Goal: Information Seeking & Learning: Learn about a topic

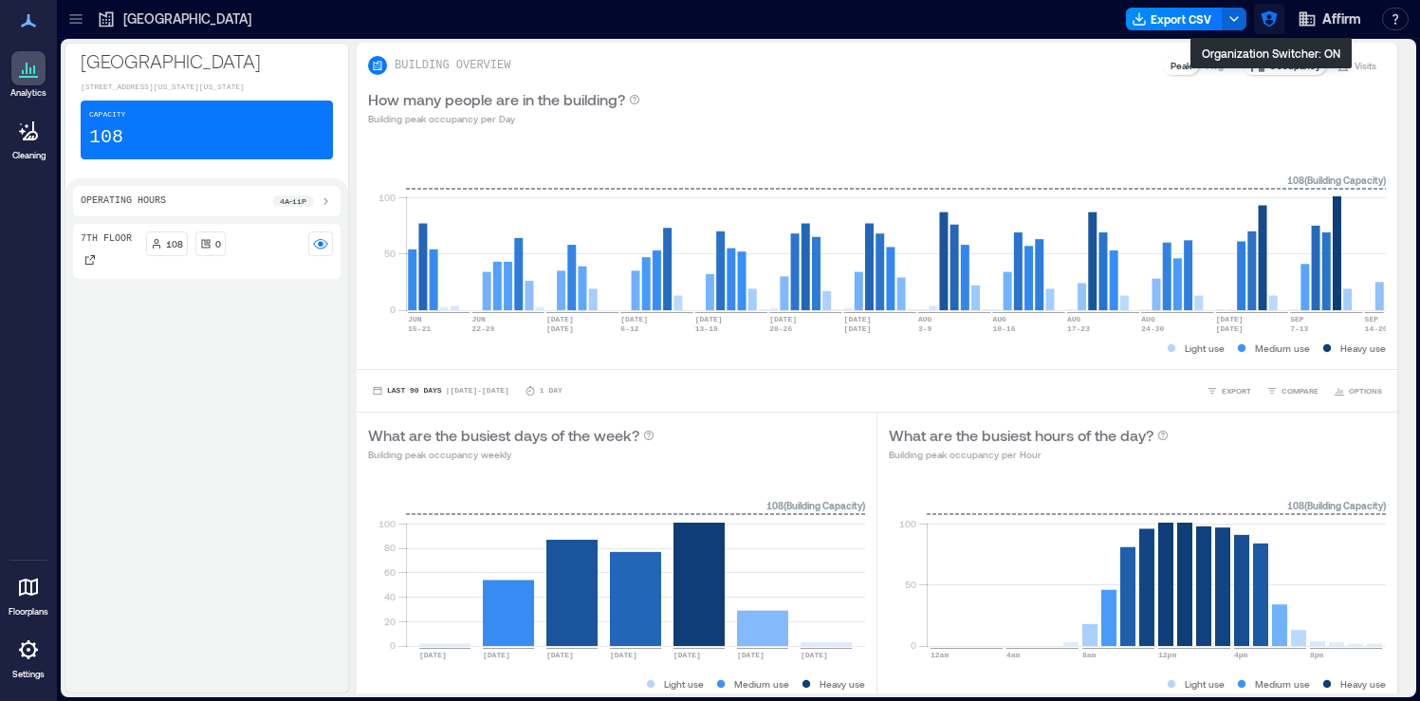
click at [1257, 20] on button "button" at bounding box center [1269, 19] width 30 height 30
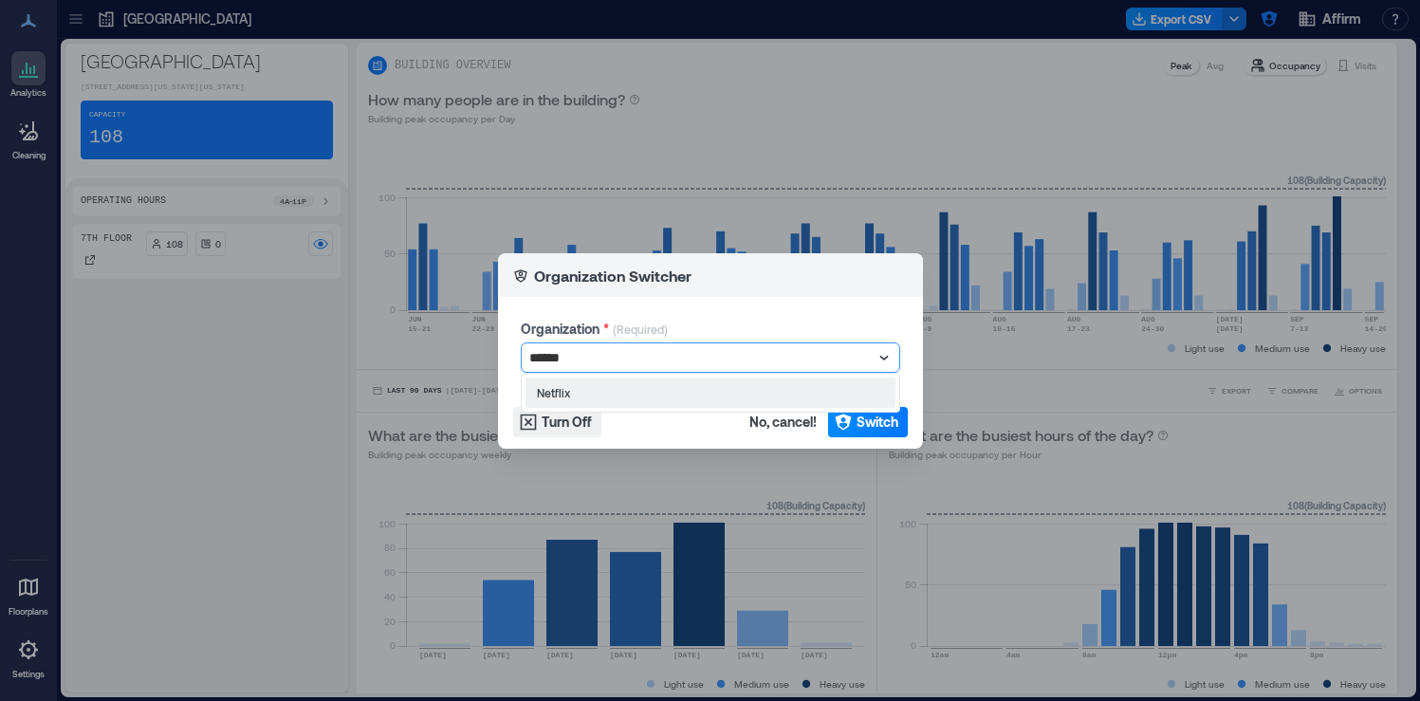
type input "*******"
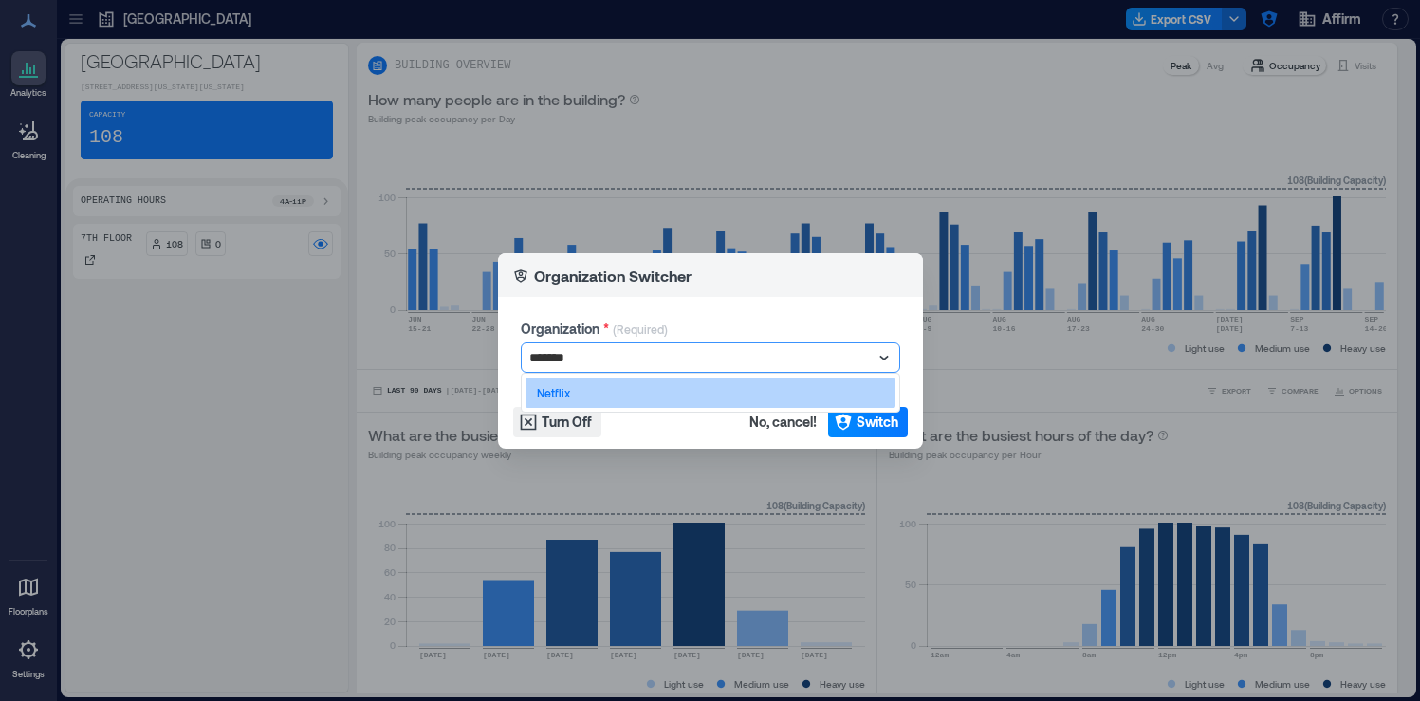
click at [824, 384] on div "Netflix" at bounding box center [710, 392] width 370 height 30
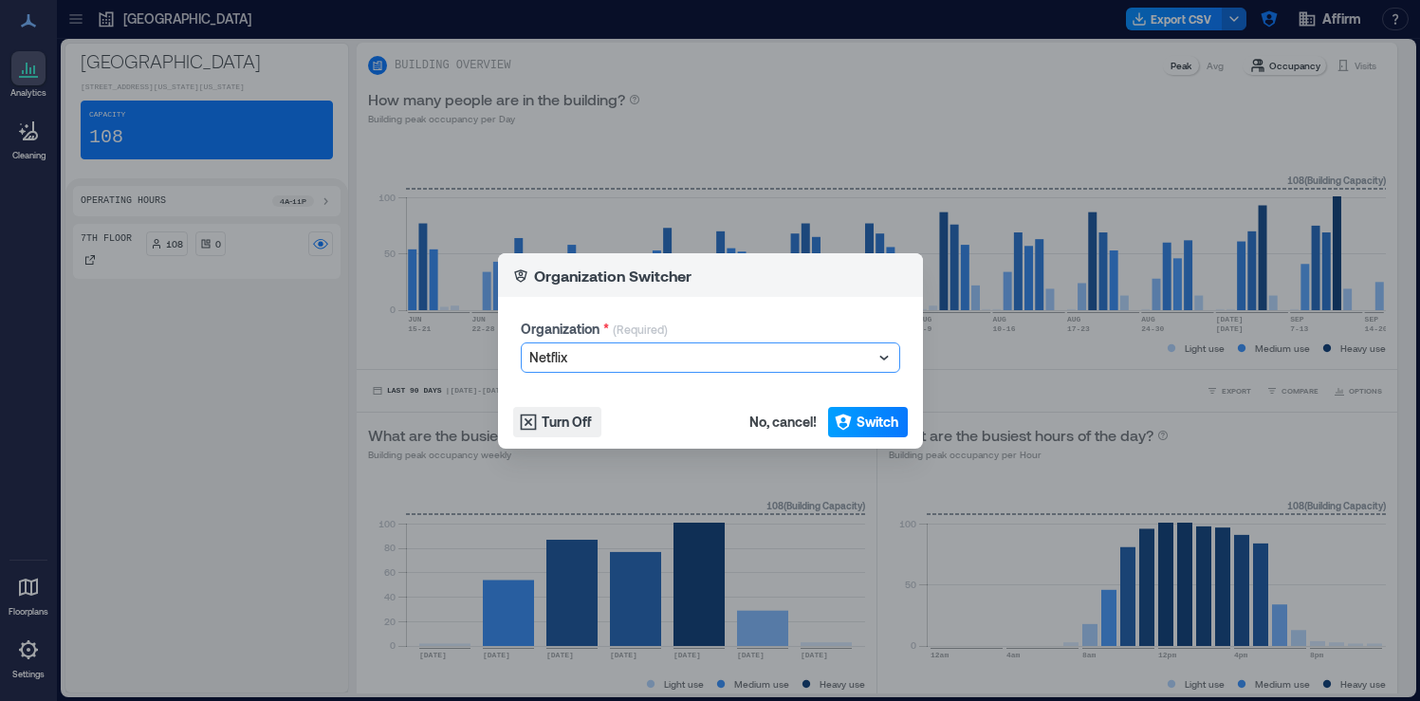
click at [854, 410] on button "Switch" at bounding box center [868, 422] width 80 height 30
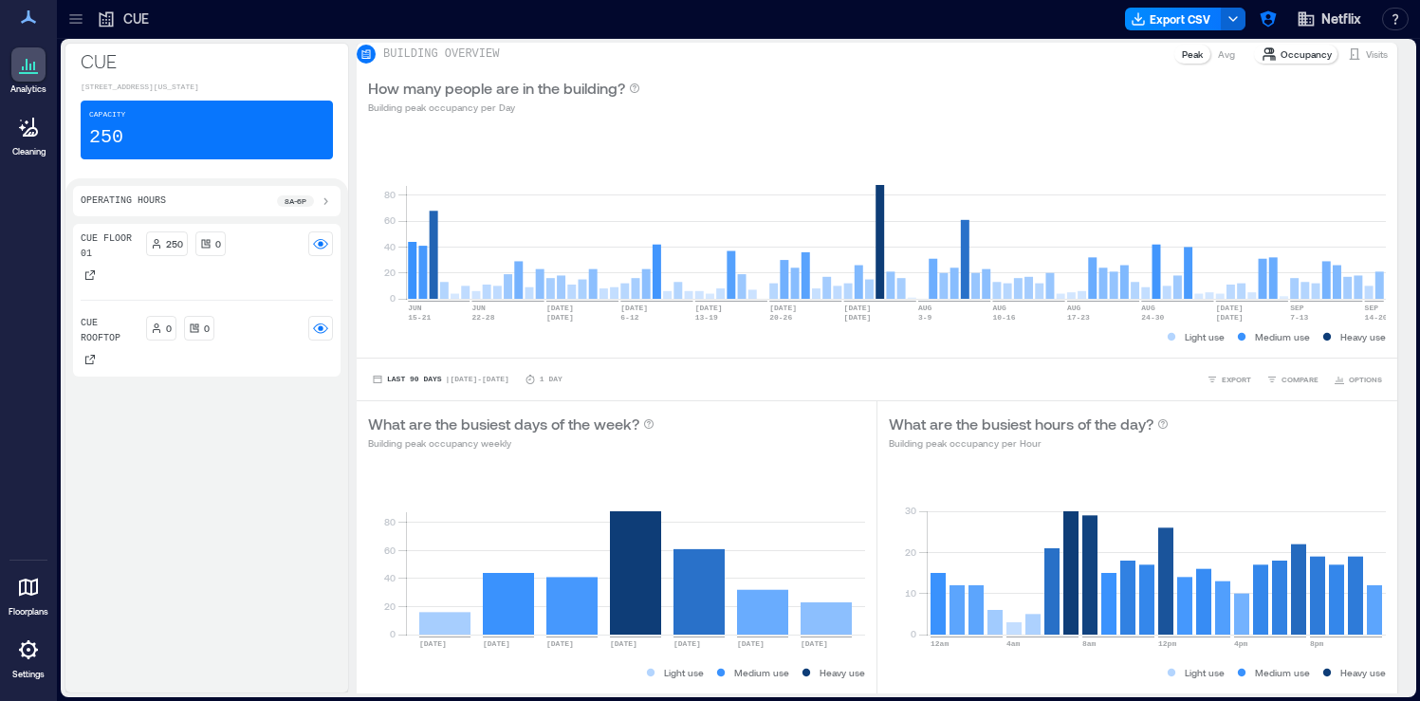
click at [74, 22] on icon at bounding box center [75, 23] width 12 height 2
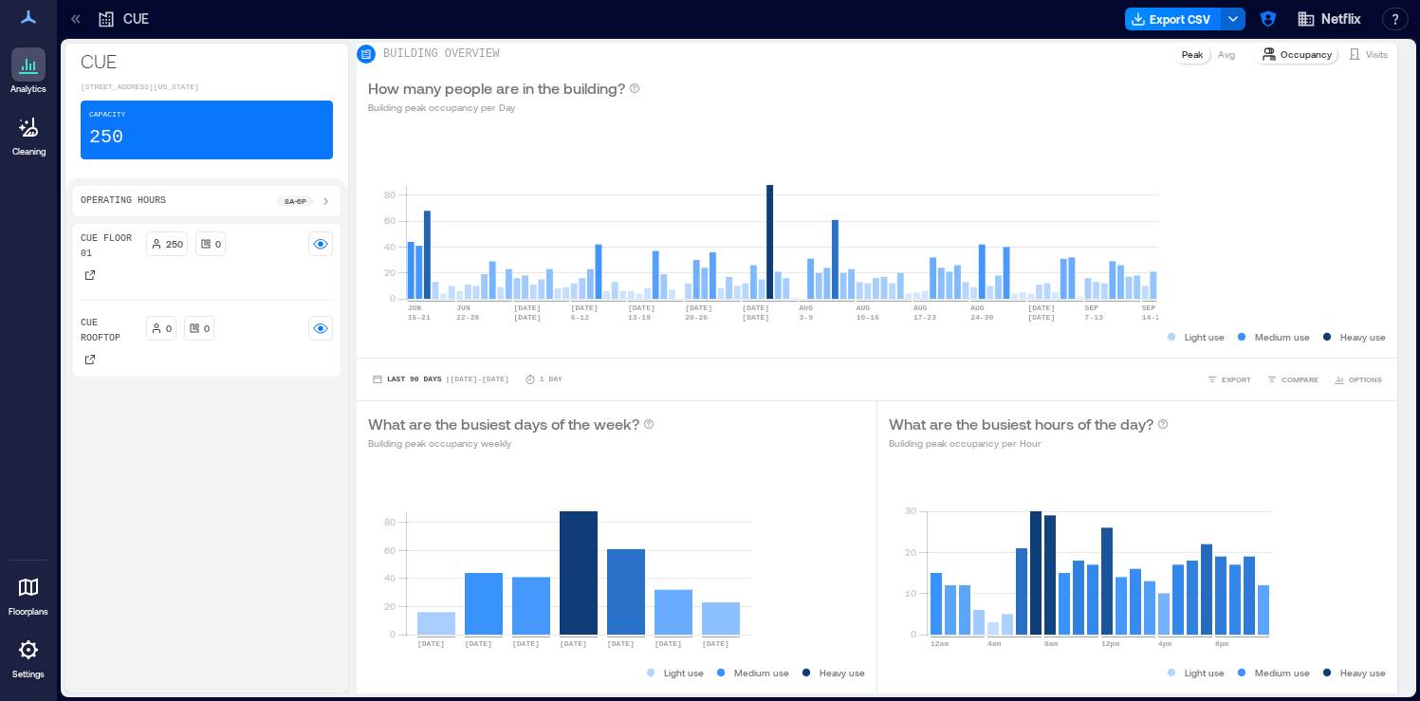
click at [193, 247] on p "6 Floors" at bounding box center [179, 254] width 159 height 15
click at [182, 335] on div "ICON Floor 02" at bounding box center [170, 348] width 205 height 34
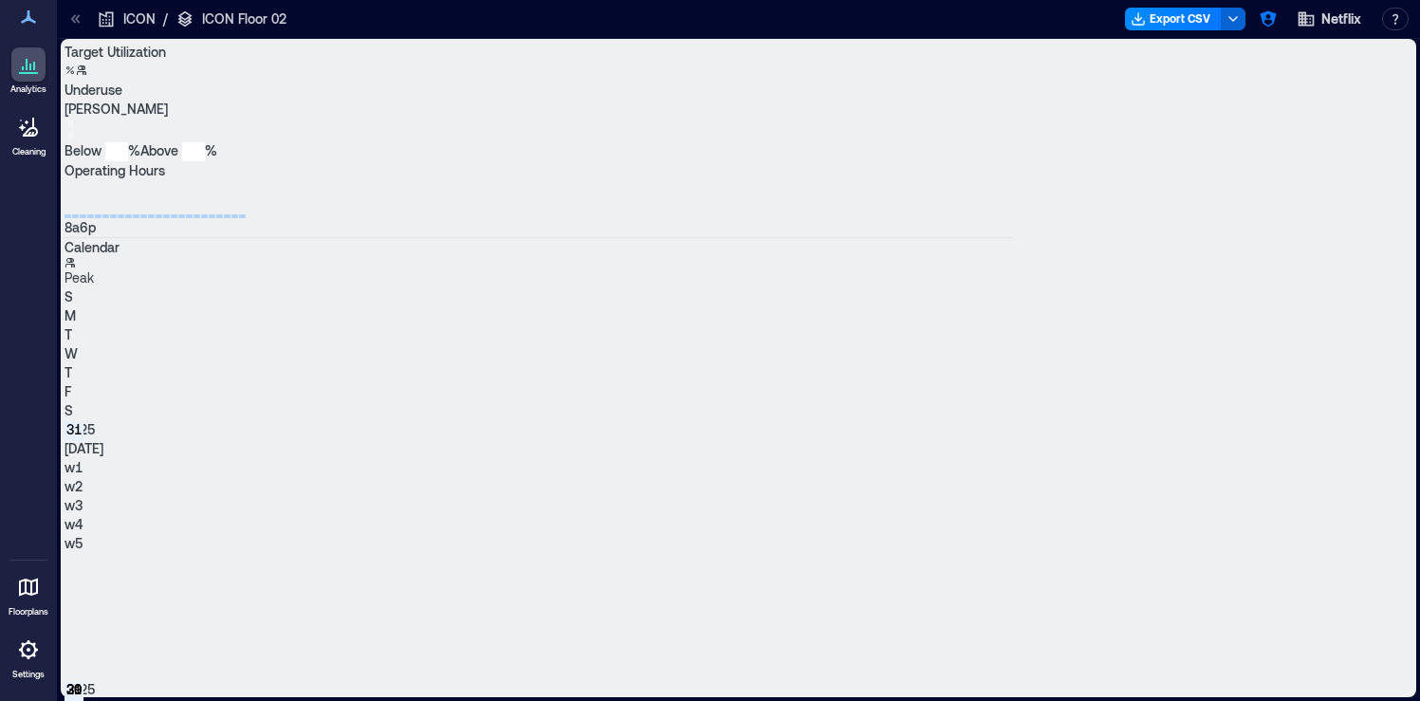
click at [85, 24] on icon at bounding box center [75, 18] width 19 height 19
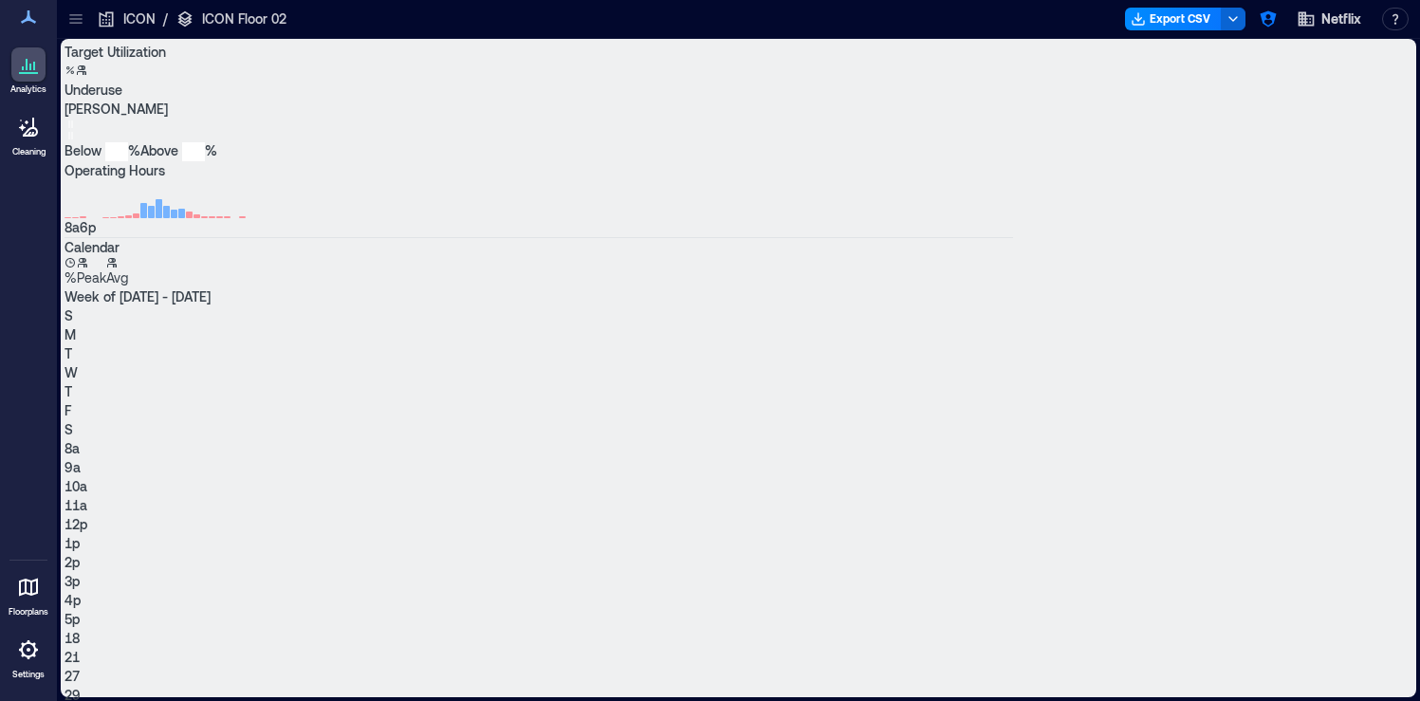
click at [153, 287] on button "Avg" at bounding box center [142, 272] width 22 height 30
click at [131, 287] on button "Peak" at bounding box center [115, 272] width 29 height 30
click at [153, 287] on button "Avg" at bounding box center [142, 272] width 22 height 30
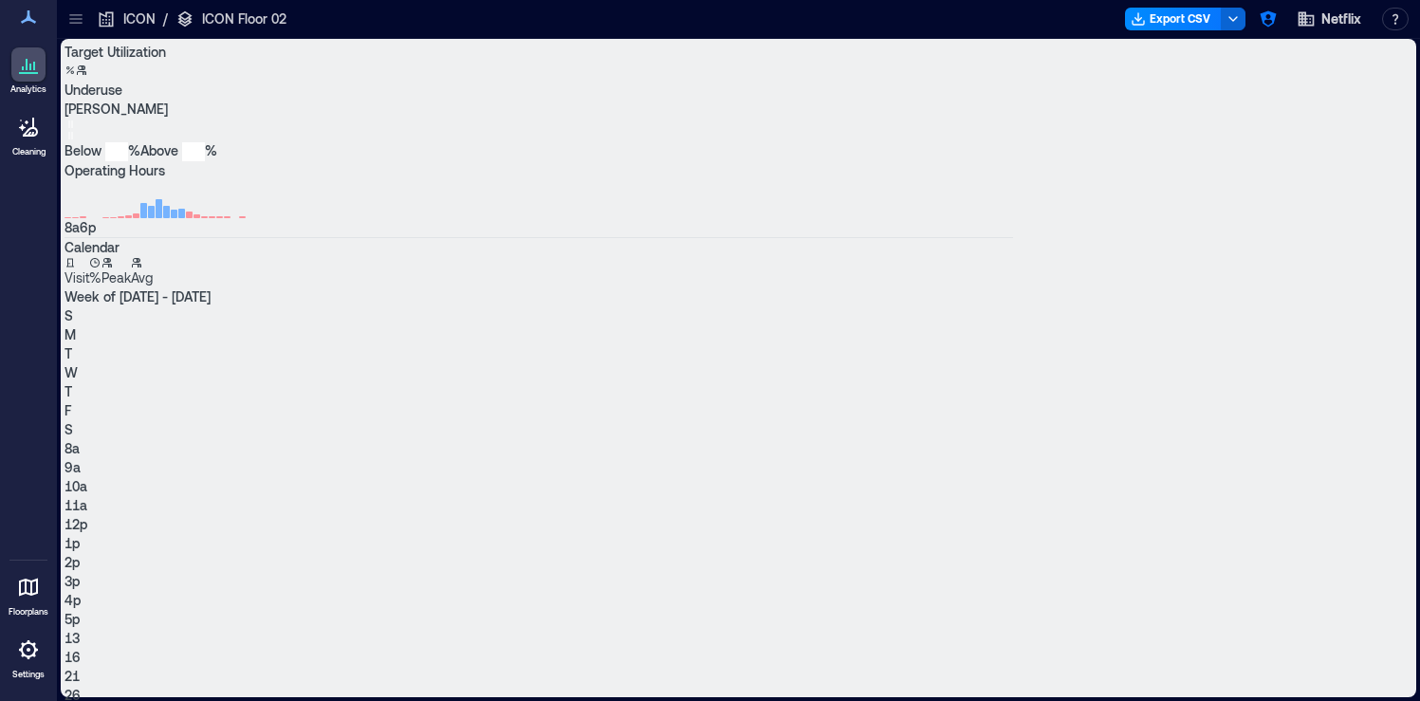
scroll to position [229, 0]
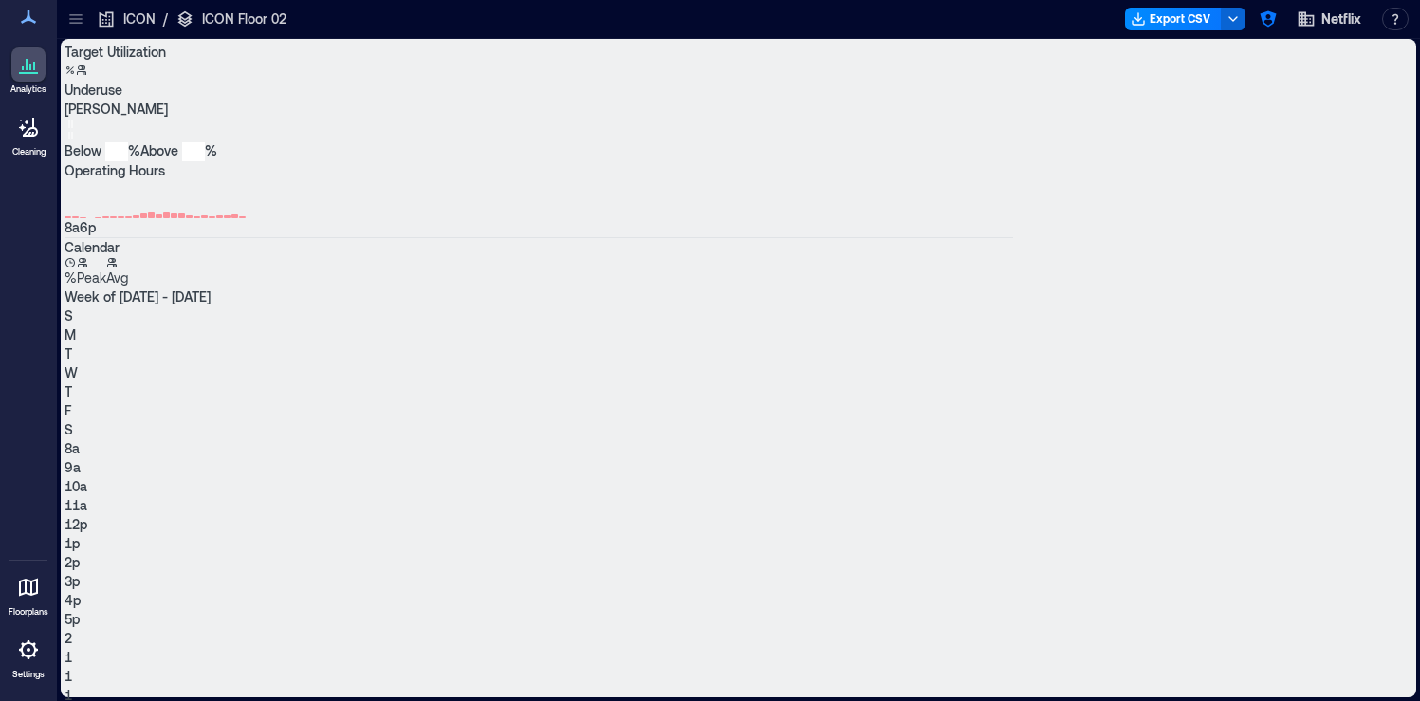
click at [89, 287] on button "Visit" at bounding box center [76, 272] width 25 height 30
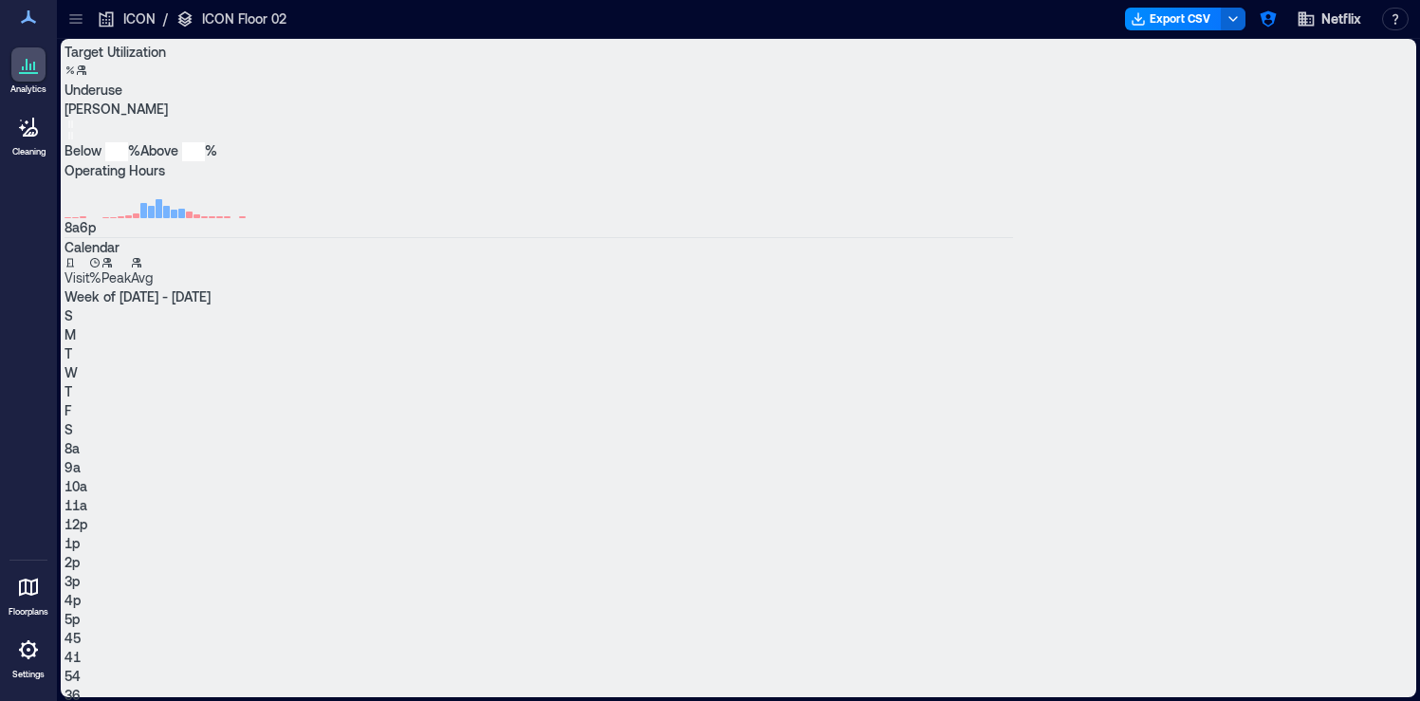
scroll to position [232, 0]
click at [100, 267] on icon "button" at bounding box center [94, 262] width 9 height 9
click at [89, 287] on button "Visit" at bounding box center [76, 272] width 25 height 30
click at [131, 287] on button "Peak" at bounding box center [115, 272] width 29 height 30
click at [153, 287] on button "Avg" at bounding box center [142, 272] width 22 height 30
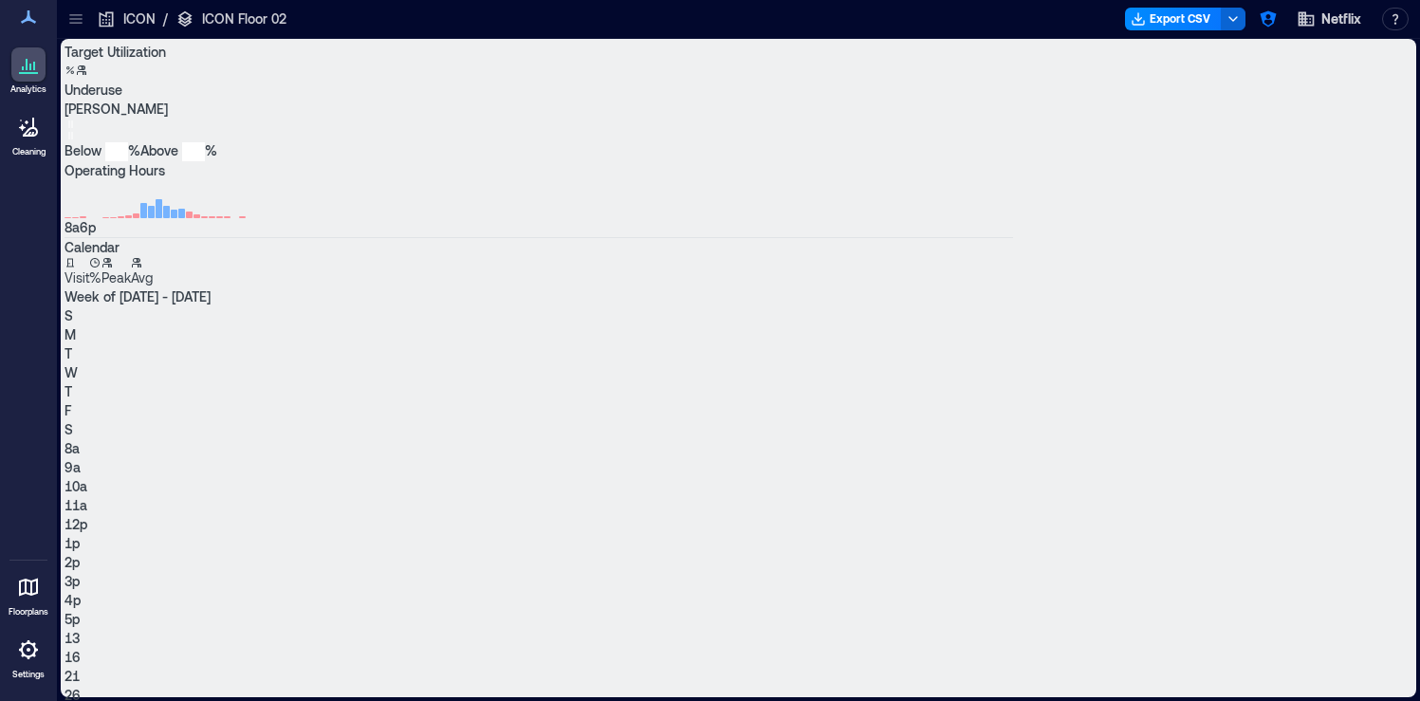
scroll to position [282, 0]
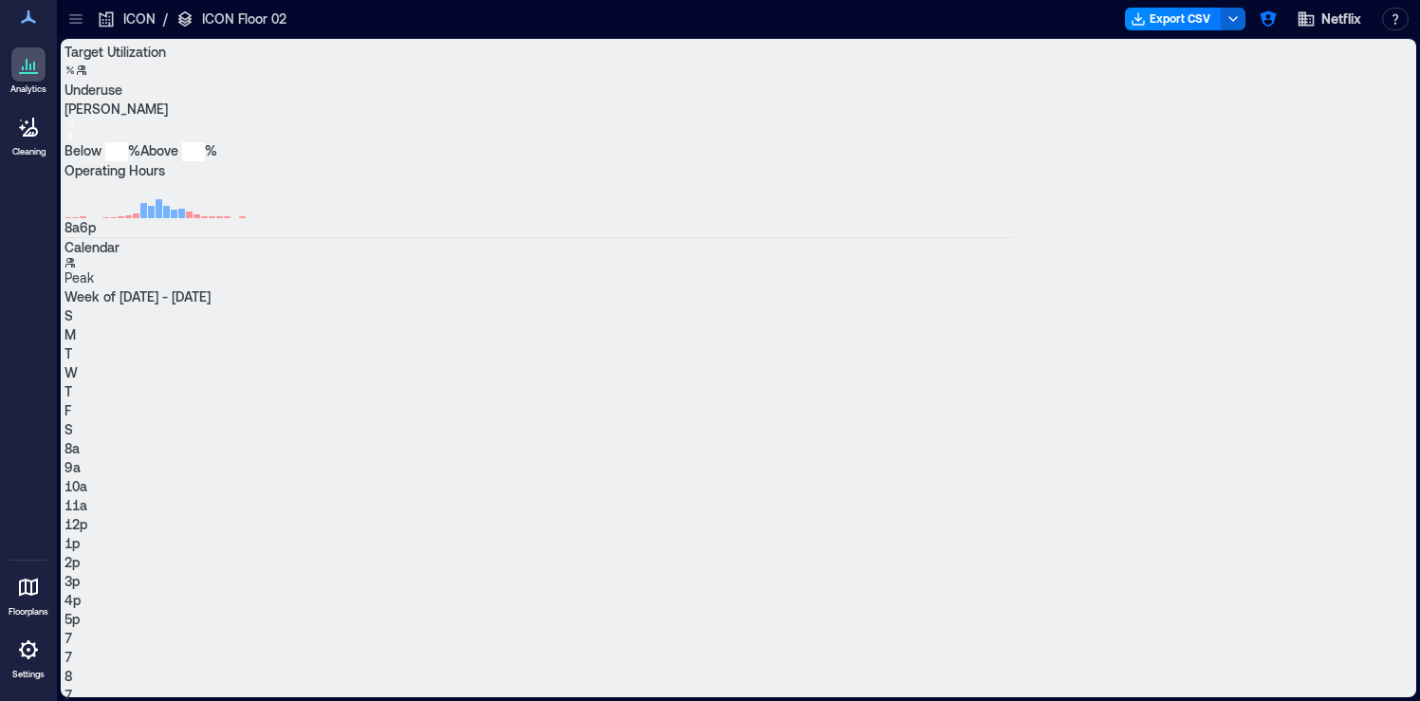
type input "*"
drag, startPoint x: 151, startPoint y: 246, endPoint x: 33, endPoint y: 244, distance: 117.6
click at [33, 244] on div "Analytics Cleaning Floorplans Settings My Spaces CUE 2 Floors EPIC 4 Floors ICO…" at bounding box center [710, 350] width 1420 height 701
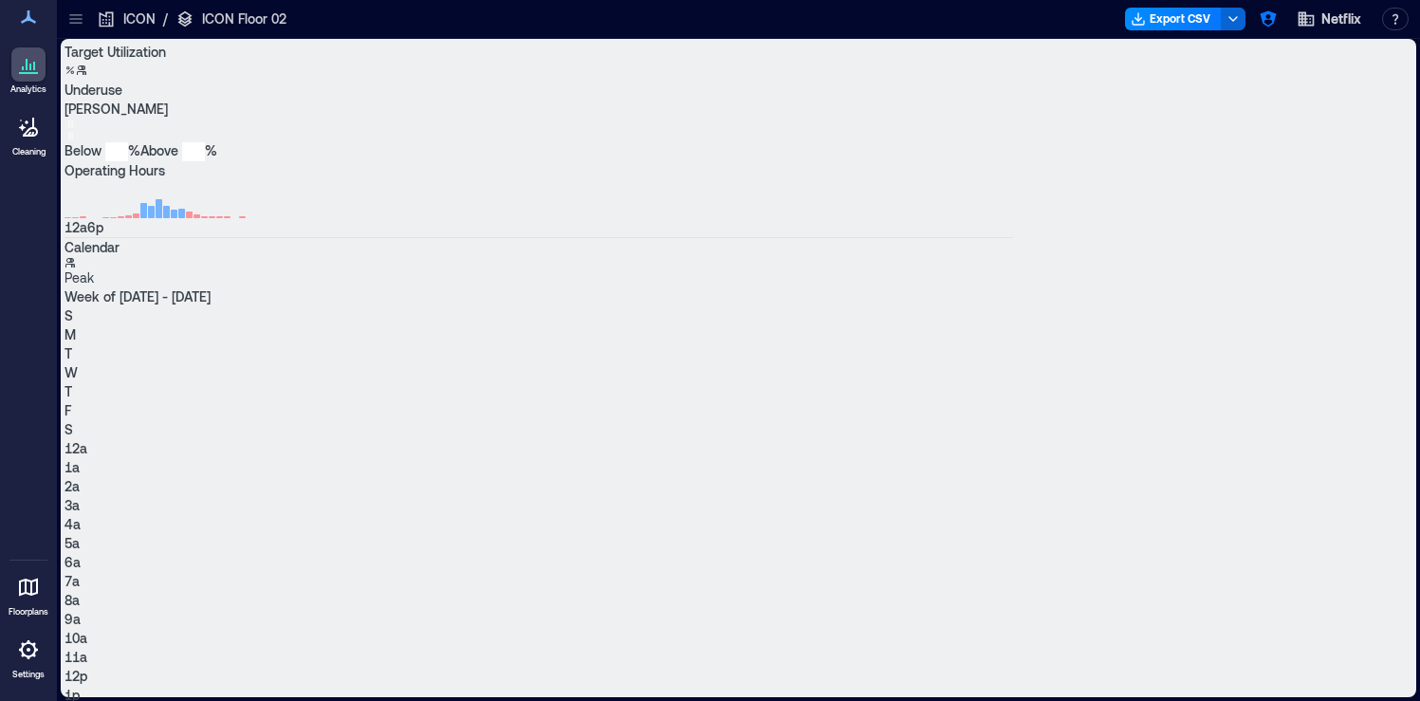
type input "**"
drag, startPoint x: 231, startPoint y: 252, endPoint x: 327, endPoint y: 252, distance: 95.8
type input "*"
drag, startPoint x: 95, startPoint y: 248, endPoint x: 156, endPoint y: 245, distance: 60.8
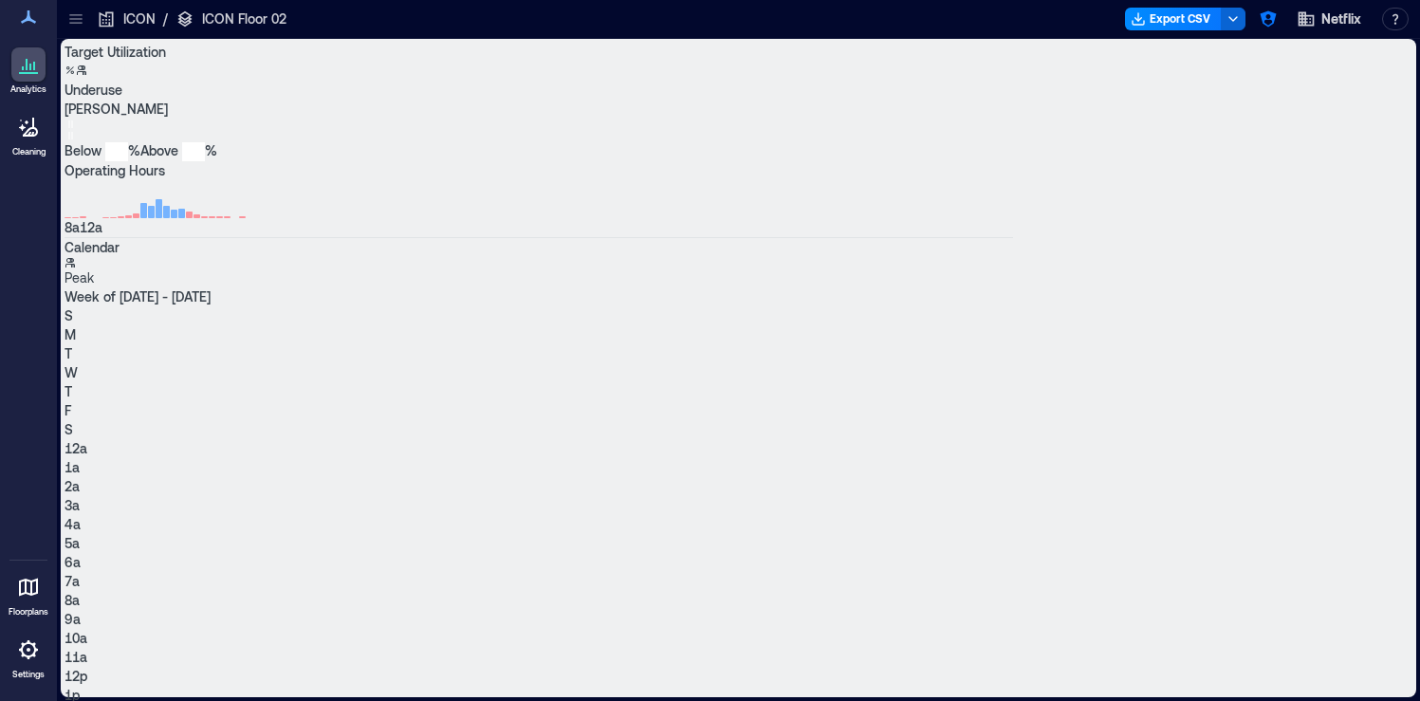
click at [80, 235] on span "8a" at bounding box center [71, 227] width 15 height 16
type input "**"
drag, startPoint x: 276, startPoint y: 251, endPoint x: 225, endPoint y: 248, distance: 51.3
click at [96, 235] on span "6p" at bounding box center [88, 227] width 16 height 16
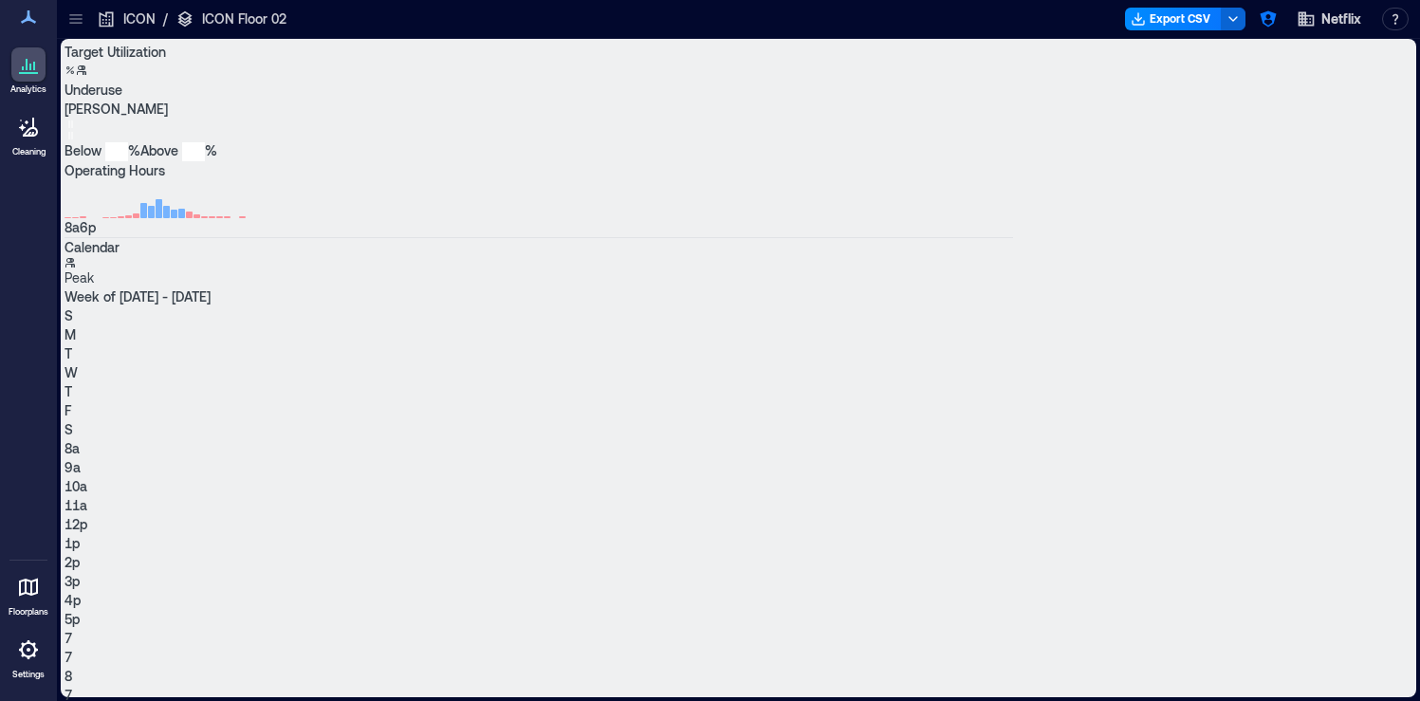
scroll to position [282, 0]
type input "*"
drag, startPoint x: 156, startPoint y: 248, endPoint x: 78, endPoint y: 244, distance: 78.8
type input "**"
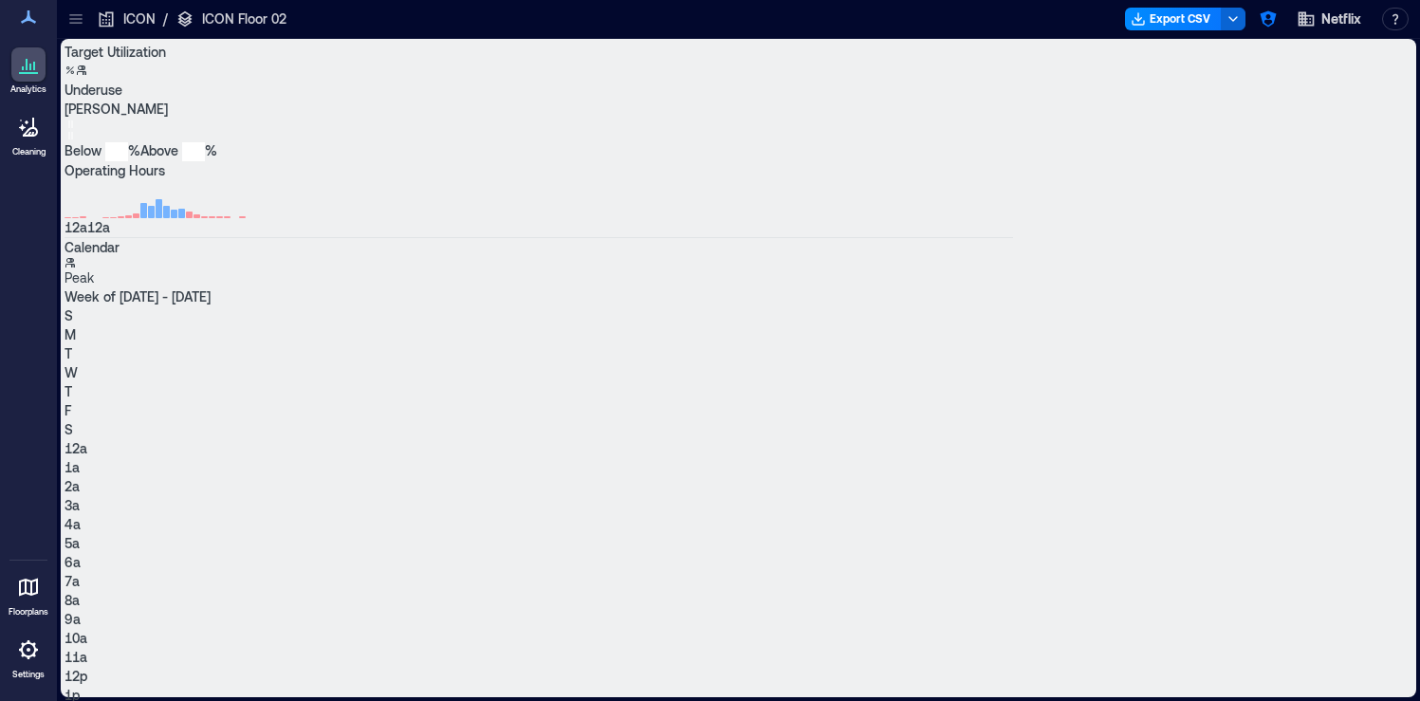
drag, startPoint x: 227, startPoint y: 248, endPoint x: 315, endPoint y: 249, distance: 88.2
drag, startPoint x: 92, startPoint y: 246, endPoint x: 139, endPoint y: 249, distance: 47.6
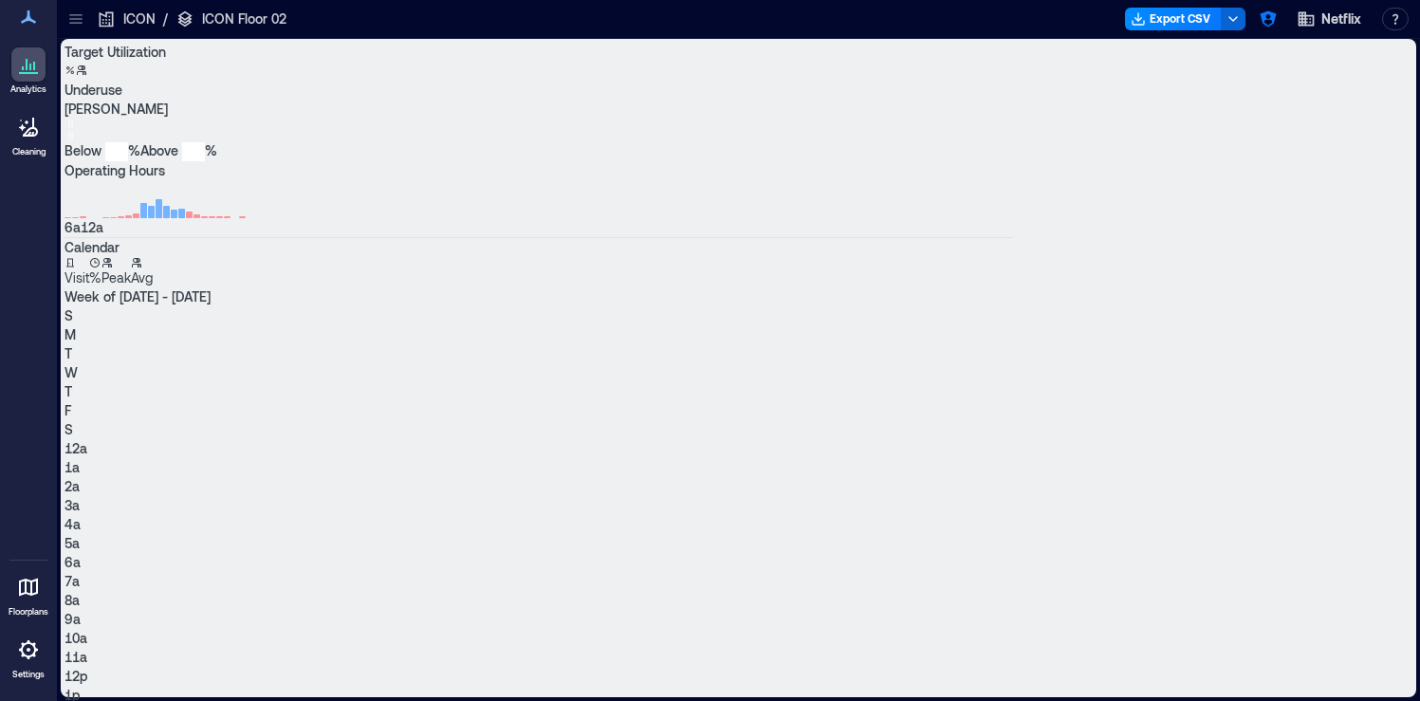
click at [81, 235] on span "6a" at bounding box center [72, 227] width 16 height 16
type input "*"
drag, startPoint x: 140, startPoint y: 248, endPoint x: 153, endPoint y: 248, distance: 12.3
click at [80, 235] on span "8a" at bounding box center [71, 227] width 15 height 16
type input "**"
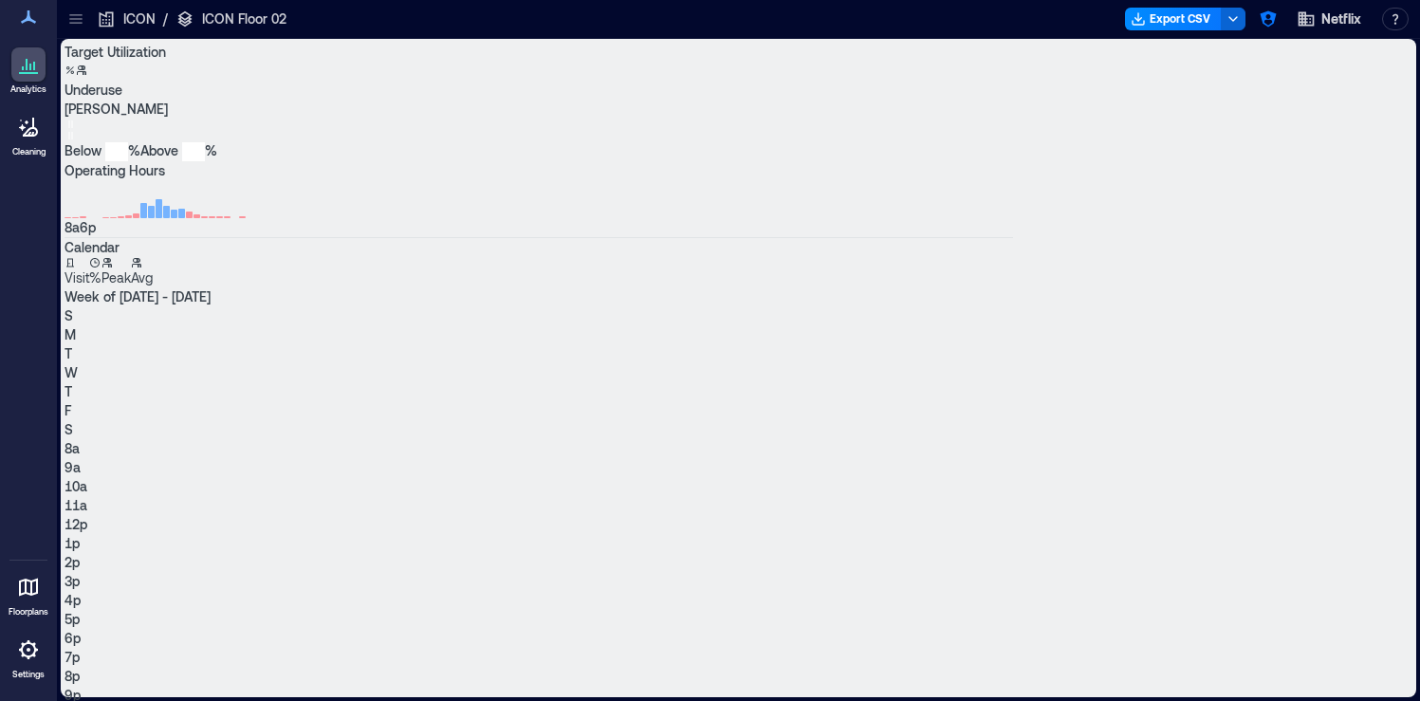
drag, startPoint x: 276, startPoint y: 249, endPoint x: 226, endPoint y: 245, distance: 50.5
click at [96, 235] on span "6p" at bounding box center [88, 227] width 16 height 16
